Goal: Book appointment/travel/reservation

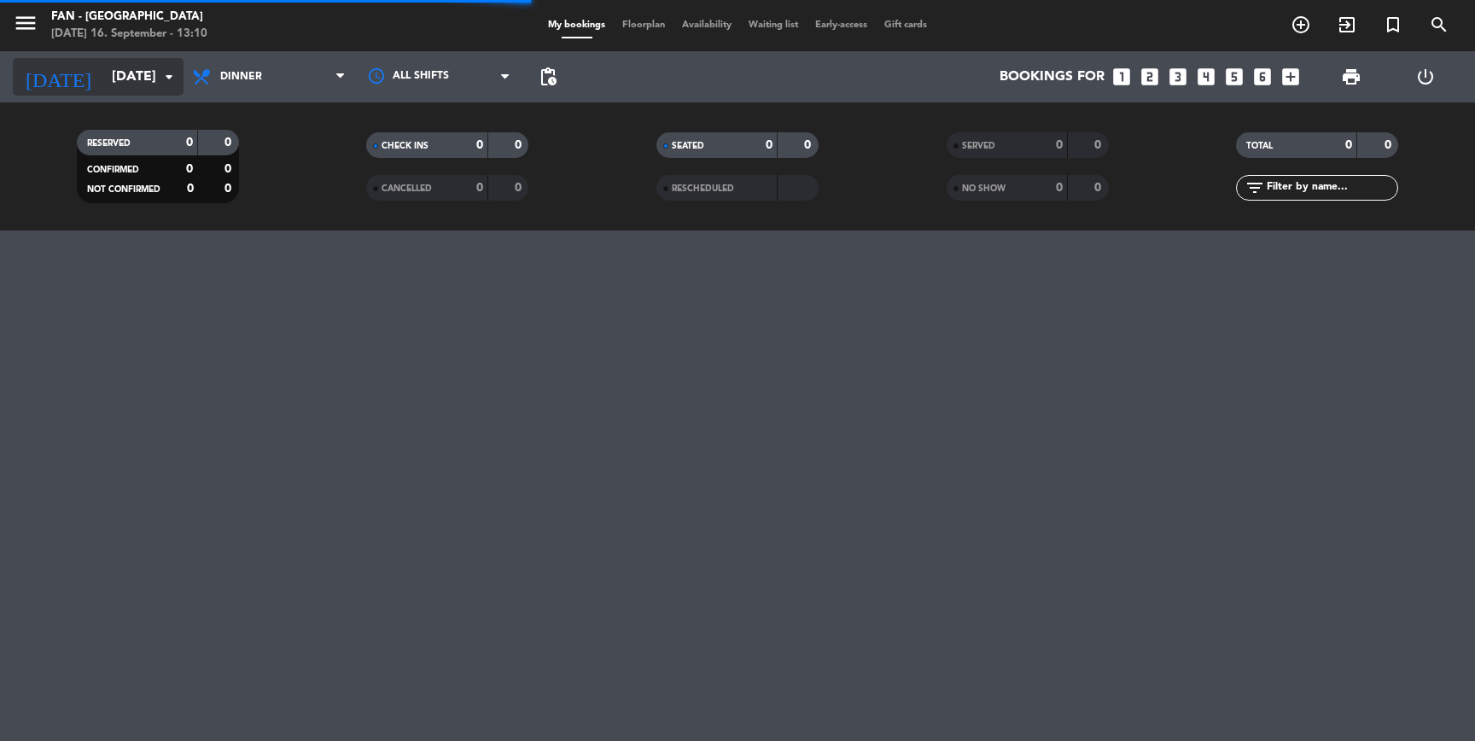
click at [131, 70] on input "[DATE]" at bounding box center [193, 77] width 180 height 33
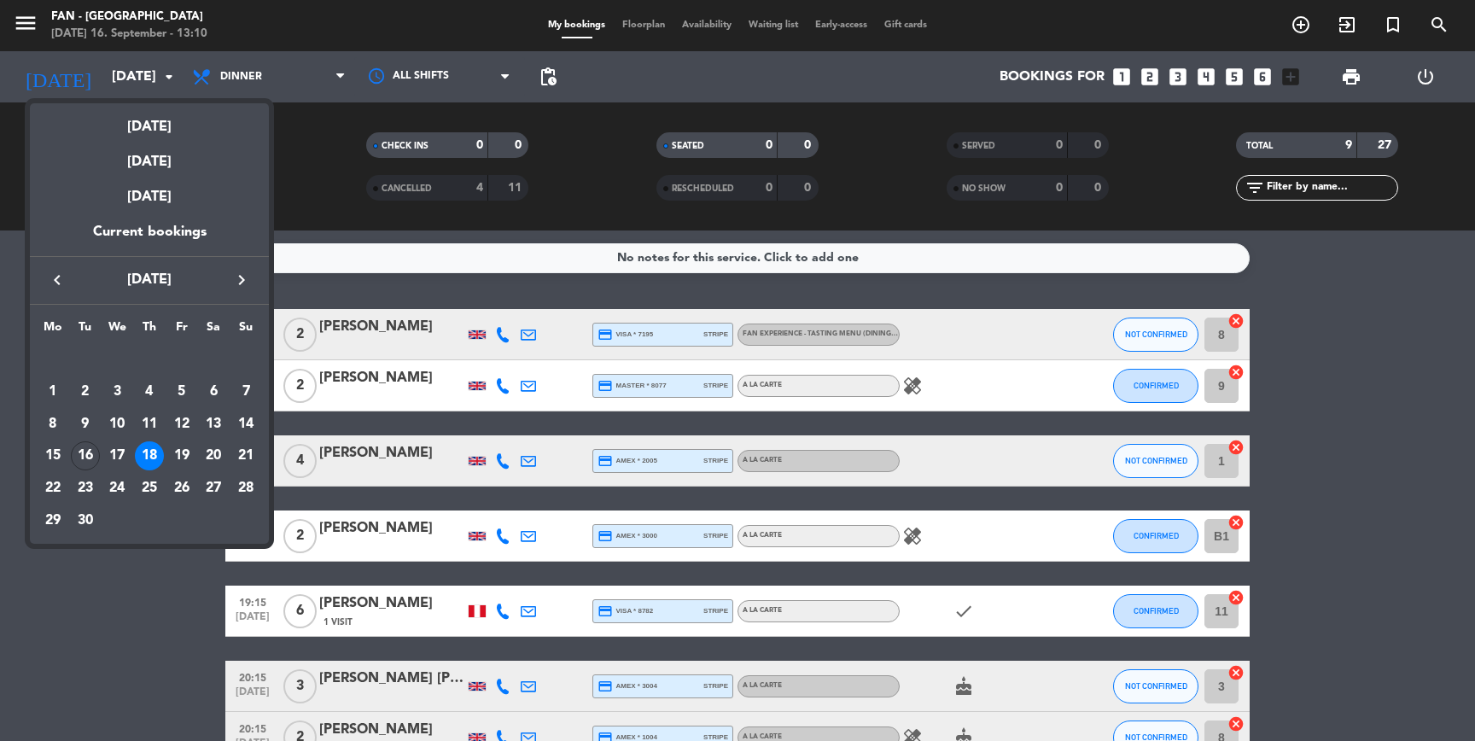
click at [241, 290] on button "keyboard_arrow_right" at bounding box center [241, 280] width 31 height 22
click at [122, 398] on div "1" at bounding box center [116, 391] width 29 height 29
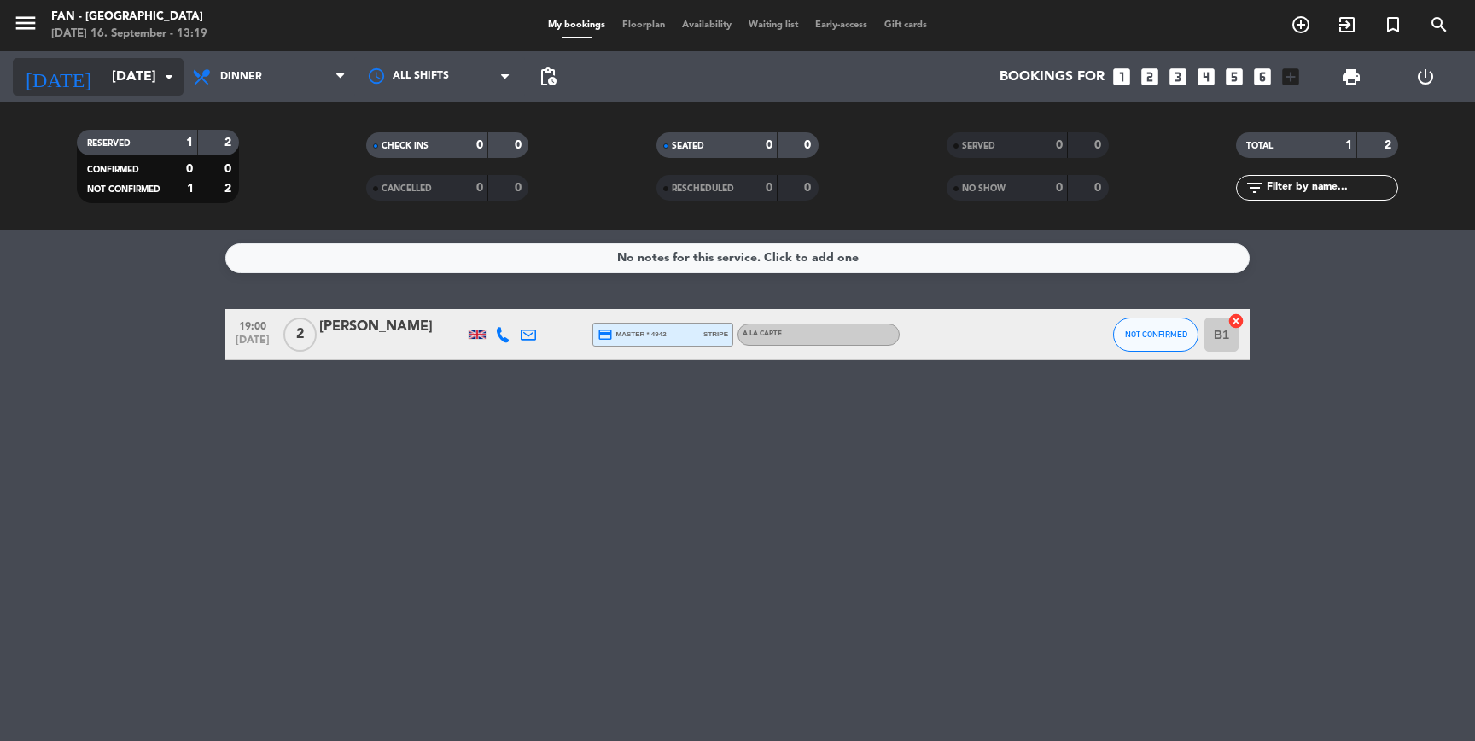
click at [131, 84] on input "[DATE]" at bounding box center [193, 77] width 180 height 33
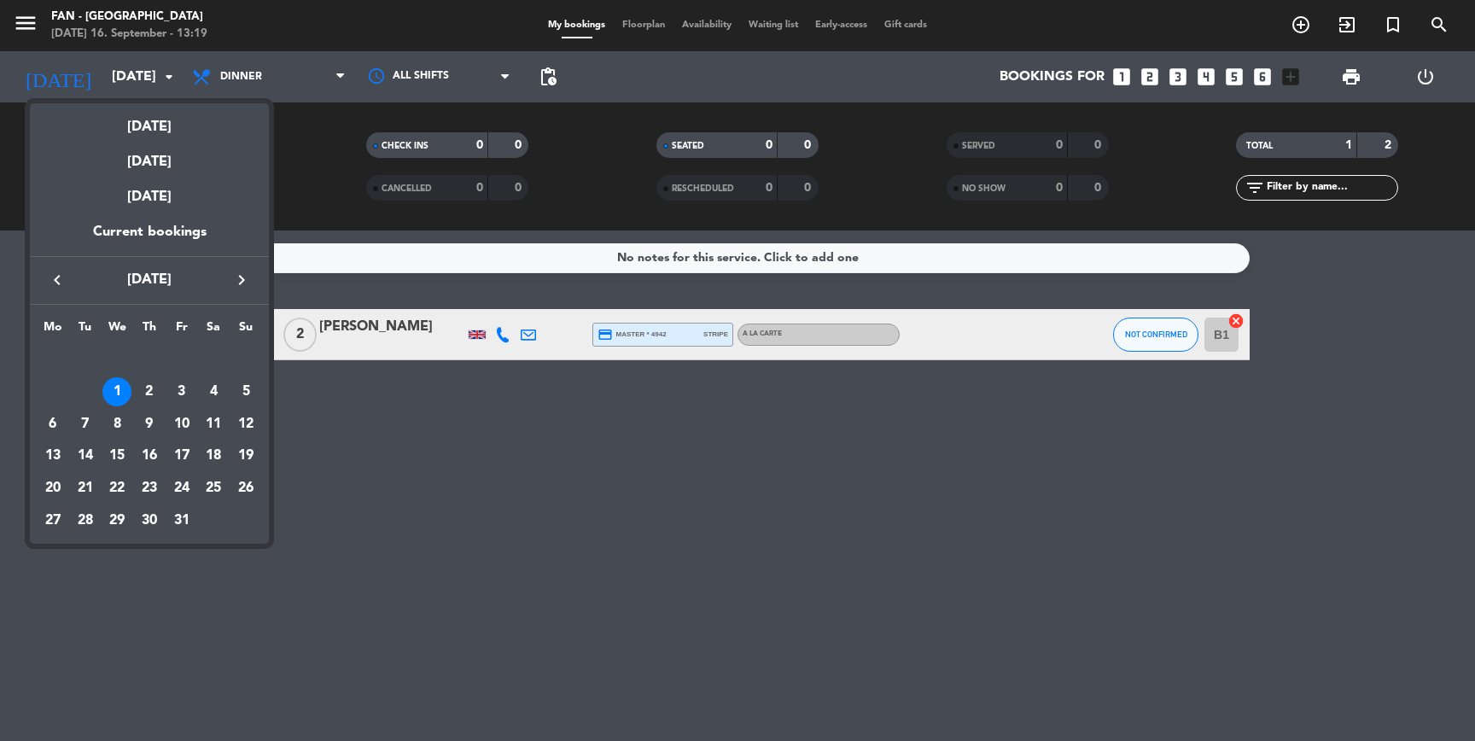
click at [59, 272] on icon "keyboard_arrow_left" at bounding box center [57, 280] width 20 height 20
click at [243, 487] on div "28" at bounding box center [245, 488] width 29 height 29
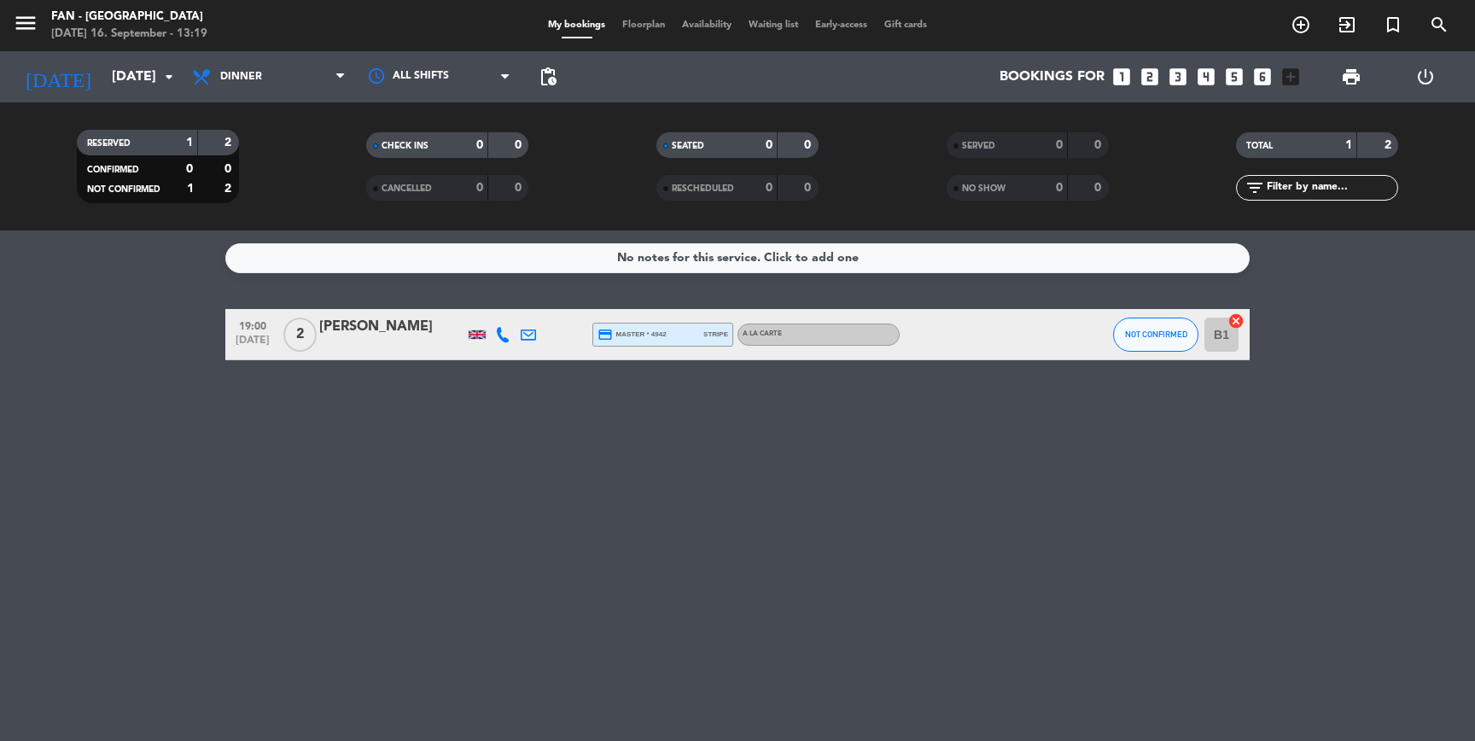
type input "[DATE]"
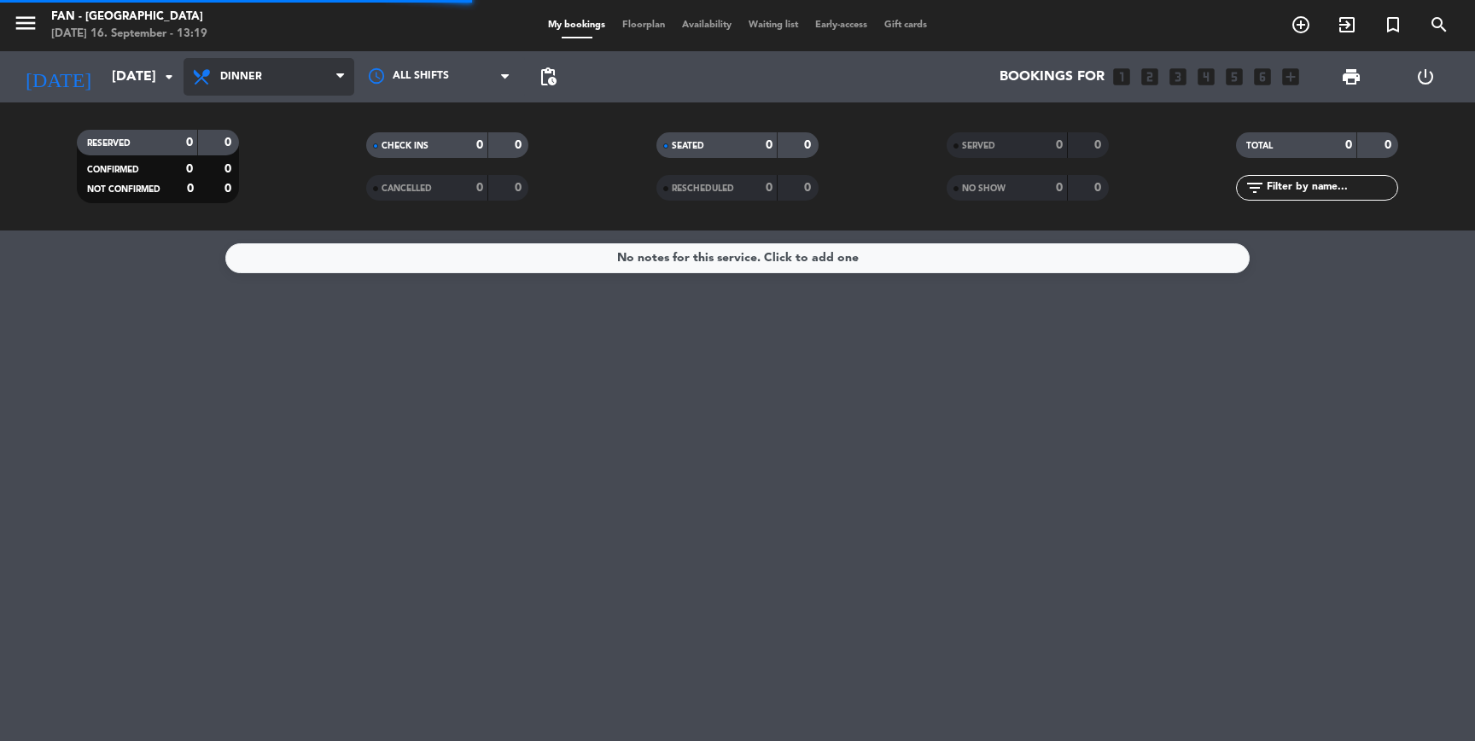
click at [242, 77] on span "Dinner" at bounding box center [241, 77] width 42 height 12
click at [216, 151] on div "menu Fan - [GEOGRAPHIC_DATA] [DATE] 16. September - 13:19 My bookings Floorplan…" at bounding box center [737, 115] width 1475 height 231
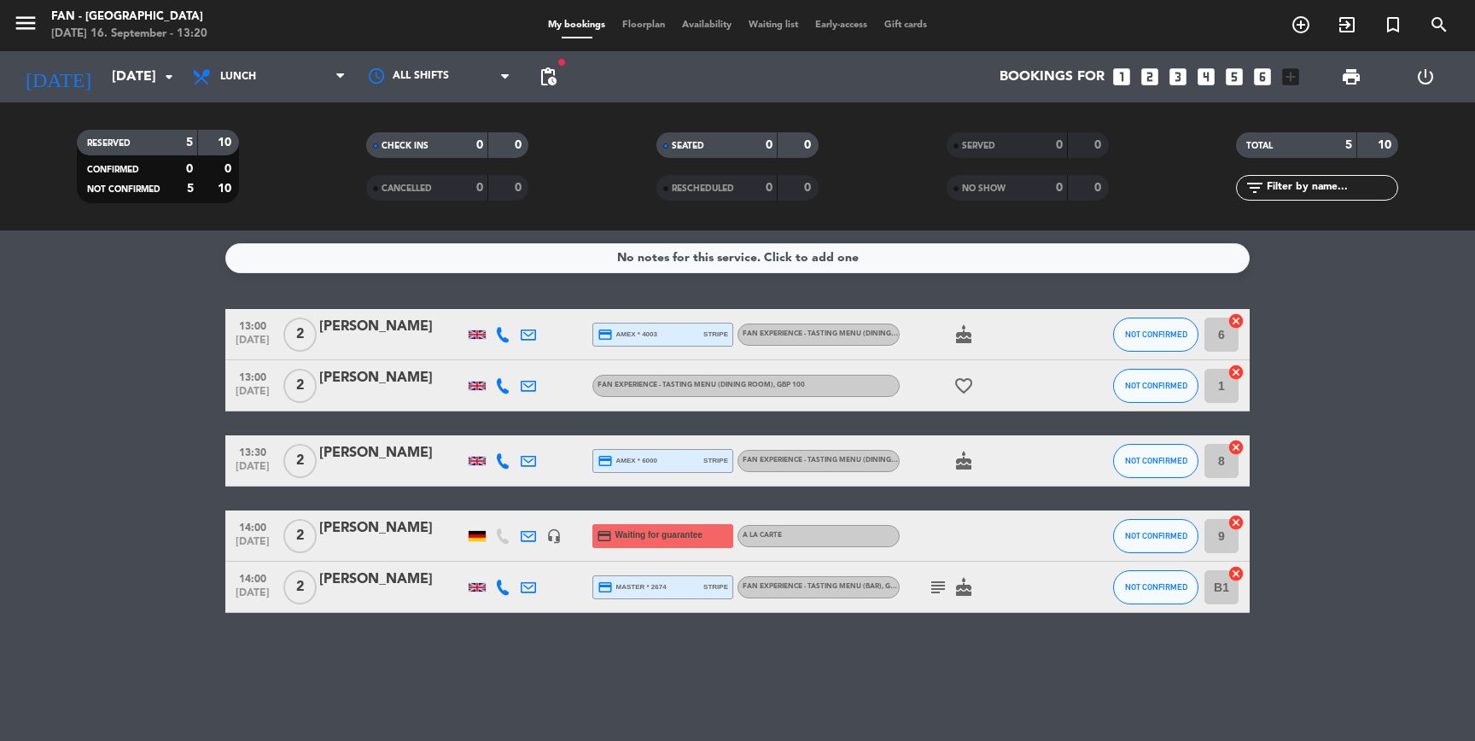
click at [649, 27] on span "Floorplan" at bounding box center [644, 24] width 60 height 9
